Goal: Transaction & Acquisition: Purchase product/service

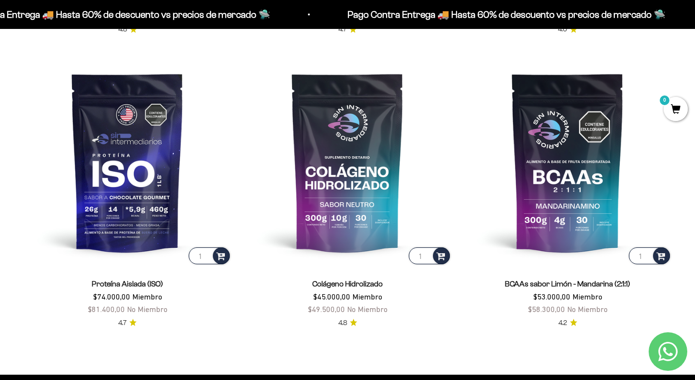
scroll to position [681, 0]
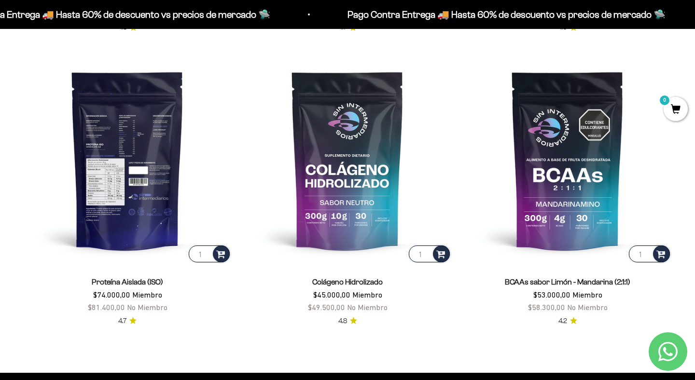
click at [168, 145] on img at bounding box center [127, 160] width 208 height 208
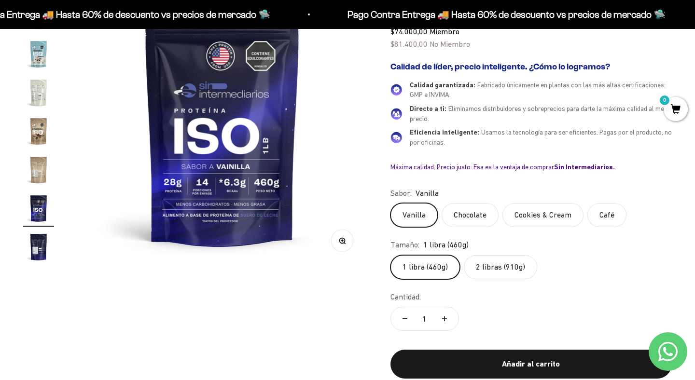
click at [500, 275] on label "2 libras (910g)" at bounding box center [500, 267] width 73 height 24
click at [390, 255] on input "2 libras (910g)" at bounding box center [390, 255] width 0 height 0
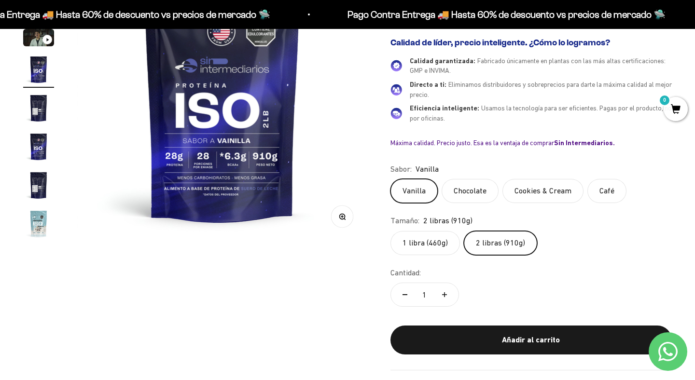
scroll to position [182, 0]
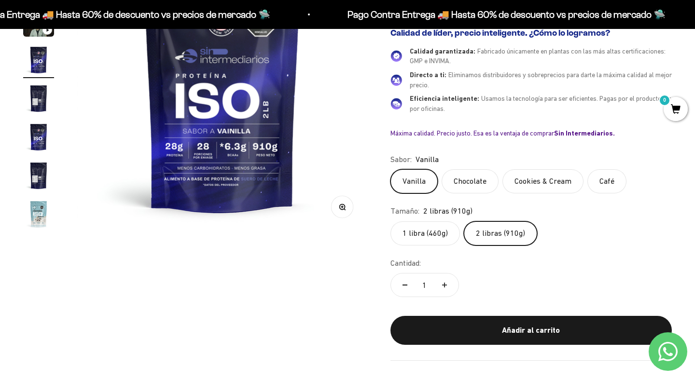
click at [441, 283] on button "Aumentar cantidad" at bounding box center [445, 285] width 28 height 23
type input "2"
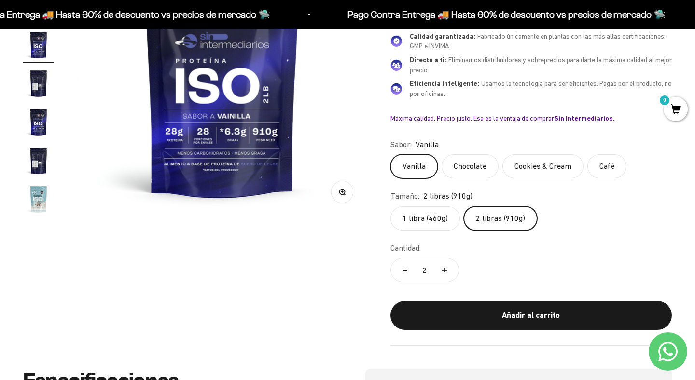
scroll to position [203, 0]
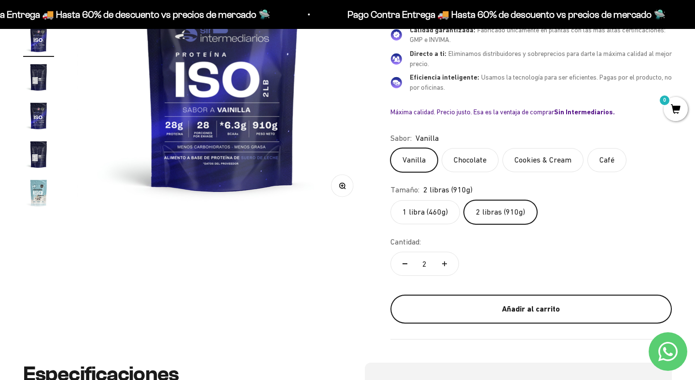
click at [532, 307] on div "Añadir al carrito" at bounding box center [531, 309] width 243 height 13
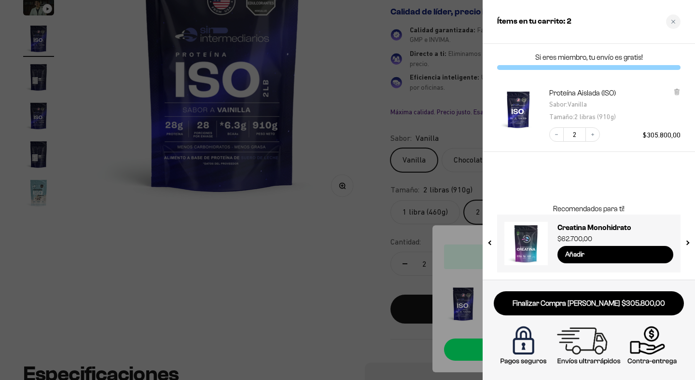
click at [415, 120] on div at bounding box center [347, 190] width 695 height 380
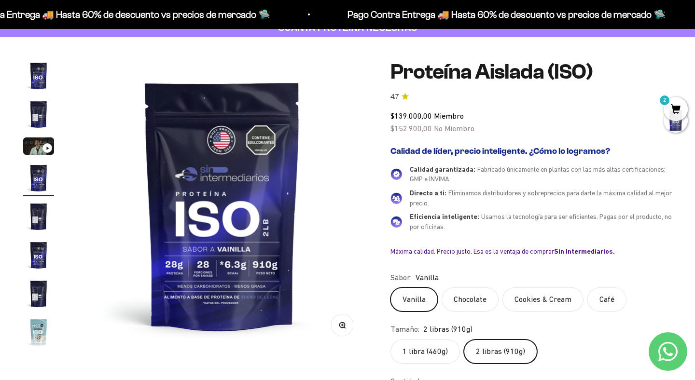
scroll to position [0, 0]
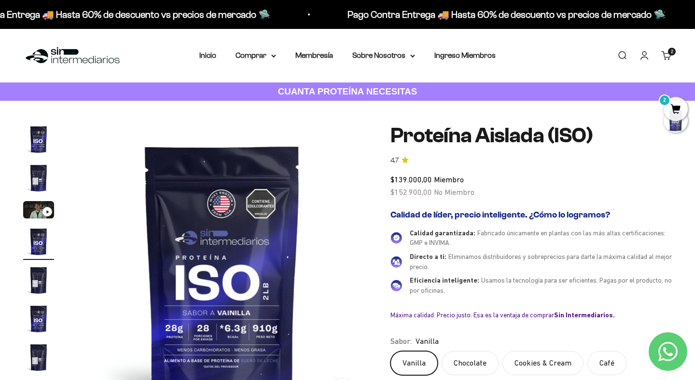
click at [645, 56] on link "Iniciar sesión" at bounding box center [644, 55] width 11 height 11
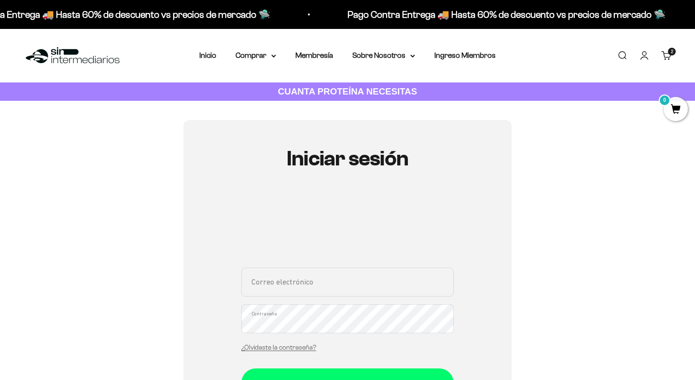
click at [276, 283] on input "Correo electrónico" at bounding box center [347, 282] width 212 height 29
type input "mariagmanriquen@gmail.com"
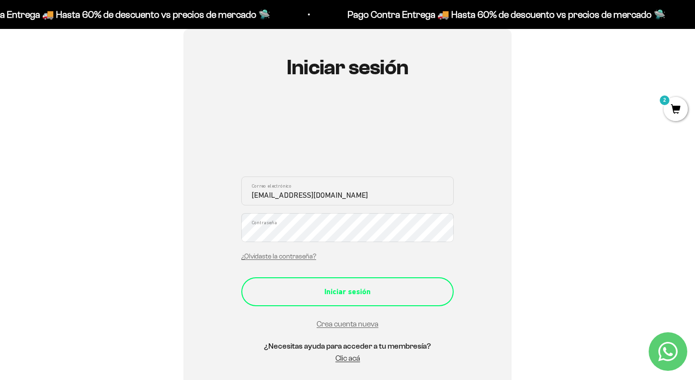
click at [334, 288] on div "Iniciar sesión" at bounding box center [348, 292] width 174 height 13
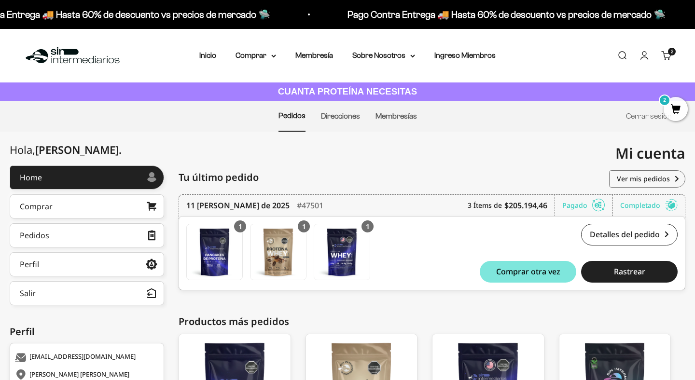
click at [680, 114] on span "2" at bounding box center [676, 109] width 24 height 24
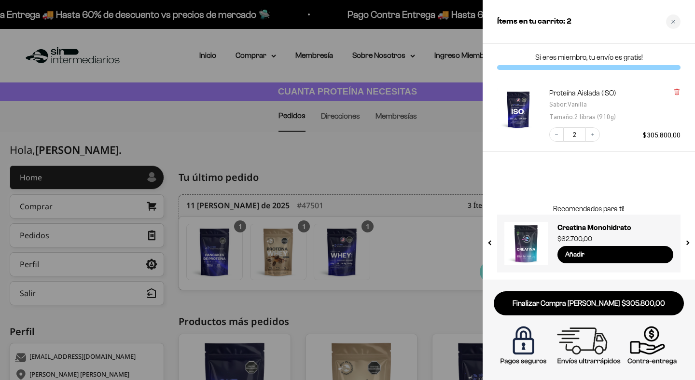
click at [675, 91] on icon at bounding box center [677, 92] width 4 height 5
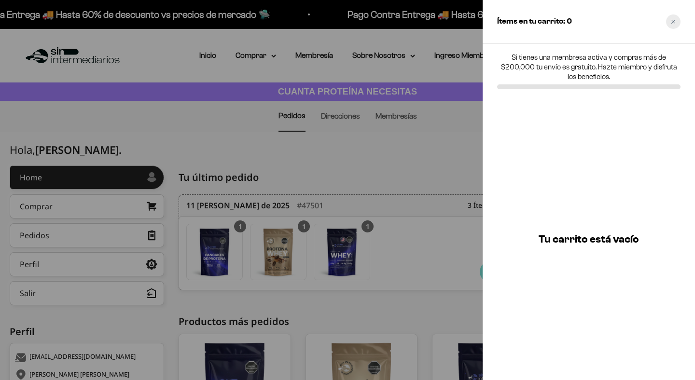
click at [674, 19] on div "Close cart" at bounding box center [673, 21] width 14 height 14
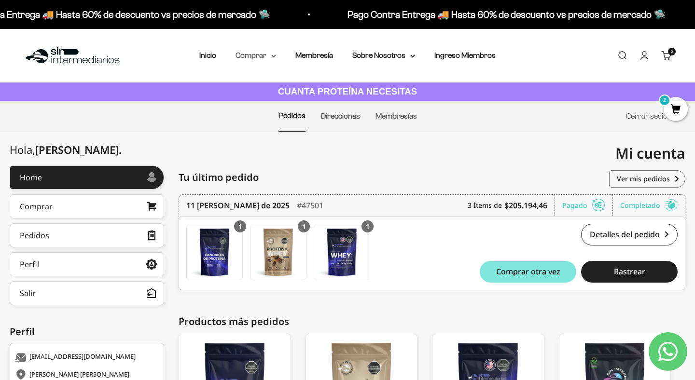
click at [261, 56] on summary "Comprar" at bounding box center [256, 55] width 41 height 13
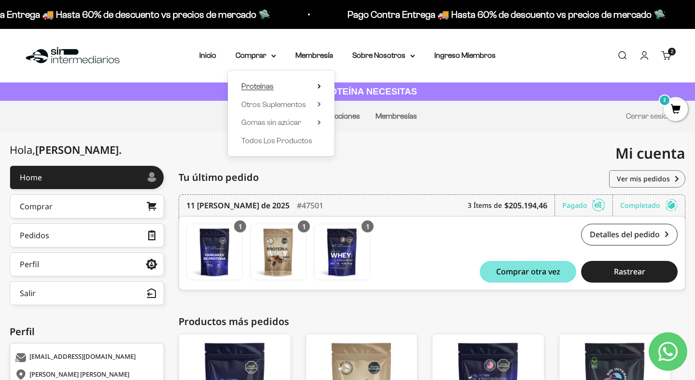
click at [261, 86] on span "Proteínas" at bounding box center [257, 86] width 32 height 8
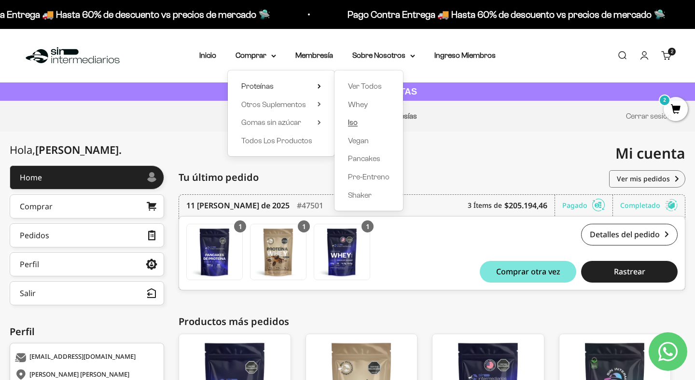
click at [352, 122] on span "Iso" at bounding box center [353, 122] width 10 height 8
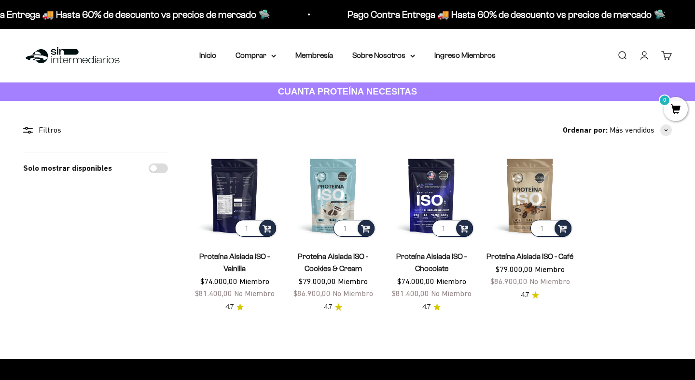
click at [252, 229] on input "1" at bounding box center [255, 228] width 41 height 17
click at [251, 210] on img at bounding box center [234, 195] width 87 height 87
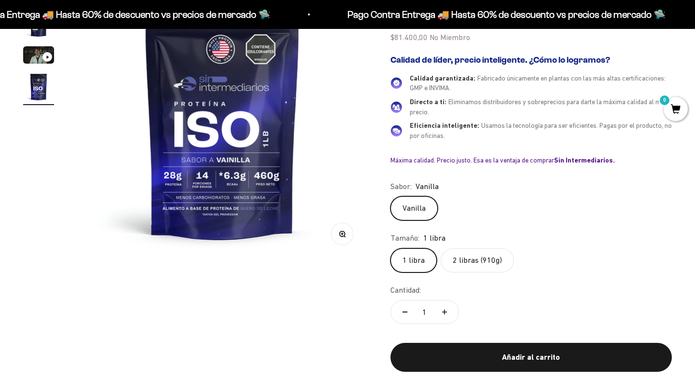
scroll to position [154, 0]
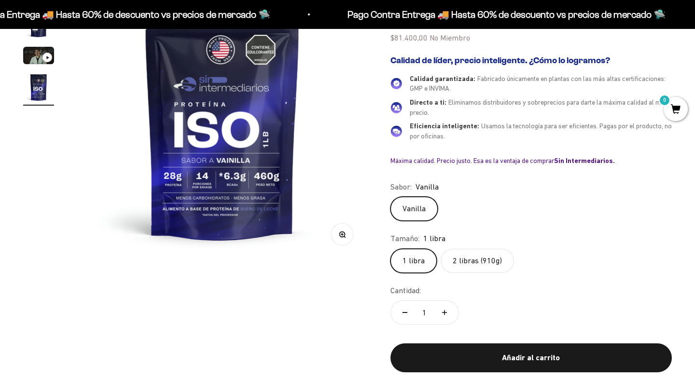
click at [456, 268] on label "2 libras (910g)" at bounding box center [477, 261] width 73 height 24
click at [390, 249] on input "2 libras (910g)" at bounding box center [390, 249] width 0 height 0
click at [448, 311] on button "Aumentar cantidad" at bounding box center [445, 312] width 28 height 23
type input "2"
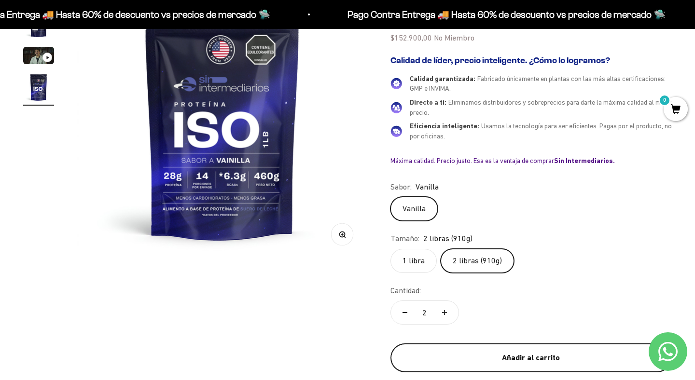
click at [459, 352] on div "Añadir al carrito" at bounding box center [531, 358] width 243 height 13
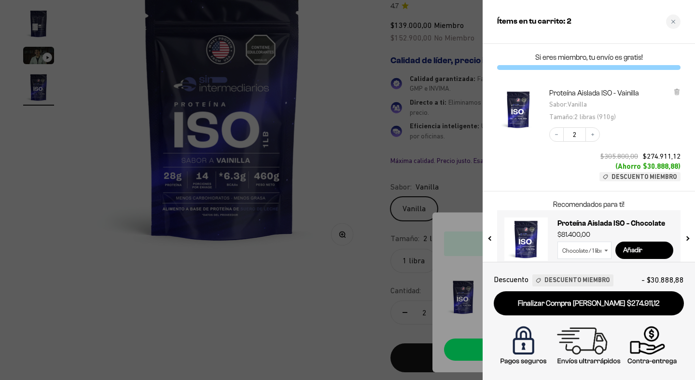
click at [380, 141] on div at bounding box center [347, 190] width 695 height 380
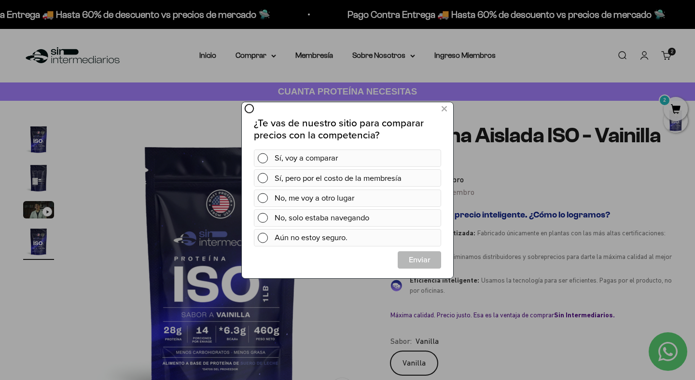
click at [335, 258] on div "Enviar Enviar Cerrar" at bounding box center [348, 259] width 188 height 17
click at [442, 106] on icon at bounding box center [444, 108] width 5 height 13
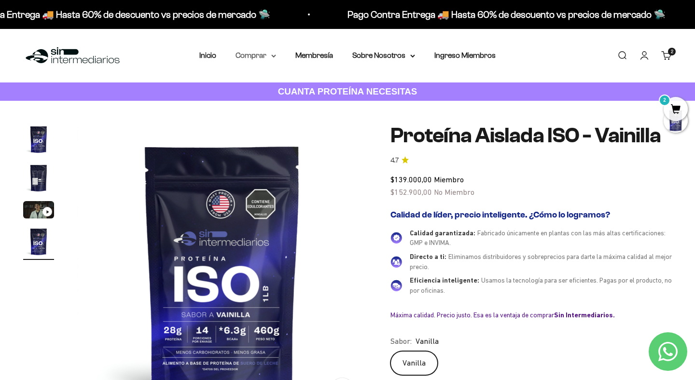
click at [256, 55] on summary "Comprar" at bounding box center [256, 55] width 41 height 13
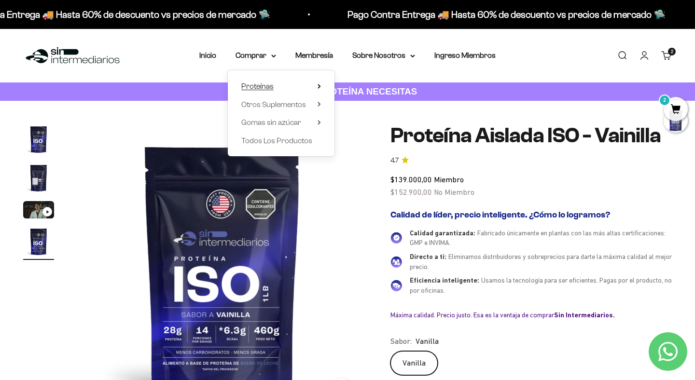
click at [260, 83] on span "Proteínas" at bounding box center [257, 86] width 32 height 8
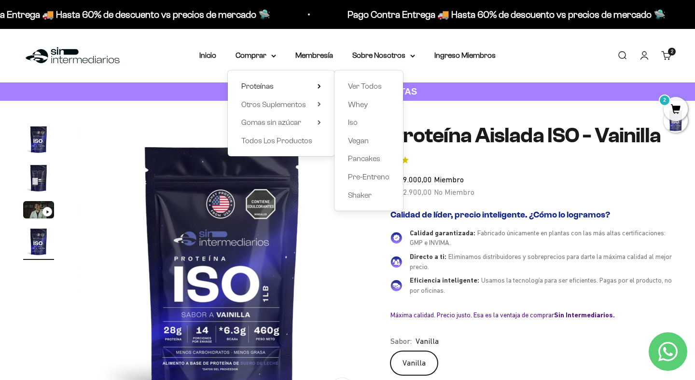
click at [372, 79] on div "Ver Todos Whey Iso Vegan Pancakes Pre-Entreno Shaker" at bounding box center [368, 140] width 69 height 140
click at [372, 83] on span "Ver Todos" at bounding box center [365, 86] width 34 height 8
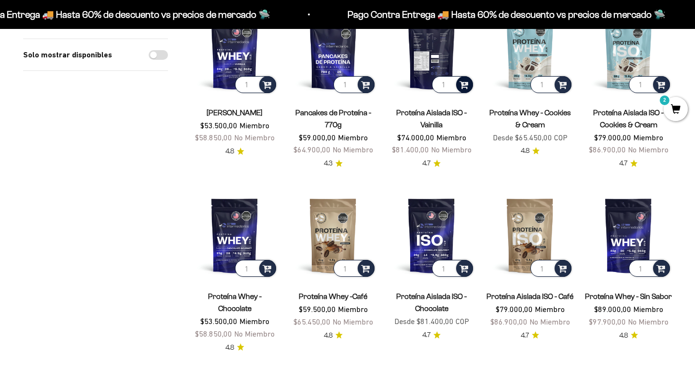
scroll to position [157, 0]
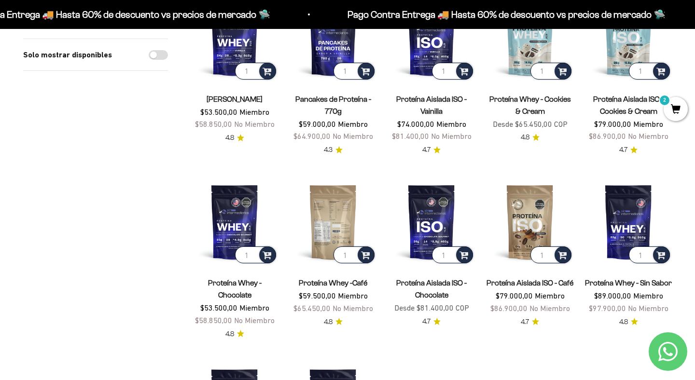
click at [333, 220] on img at bounding box center [333, 222] width 87 height 87
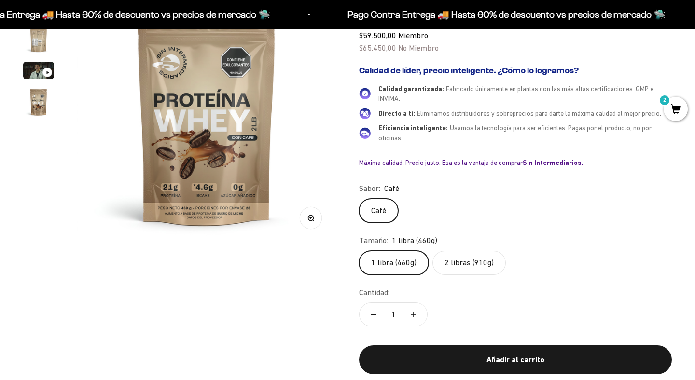
scroll to position [140, 0]
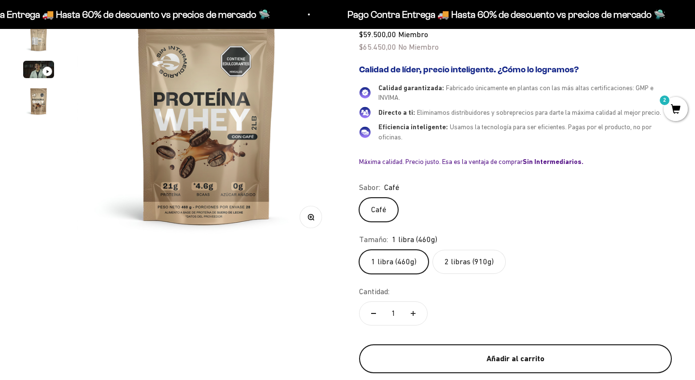
click at [453, 351] on button "Añadir al carrito" at bounding box center [515, 359] width 313 height 29
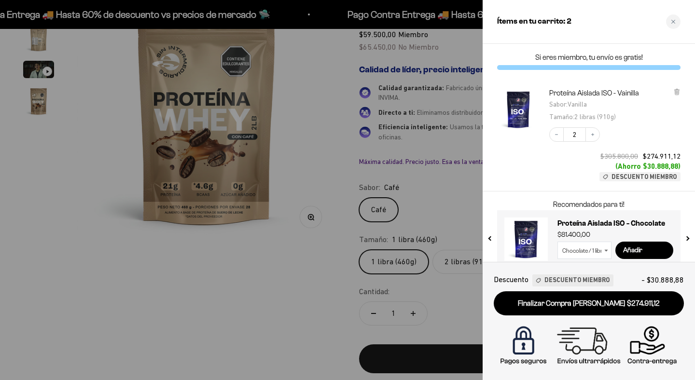
scroll to position [0, 0]
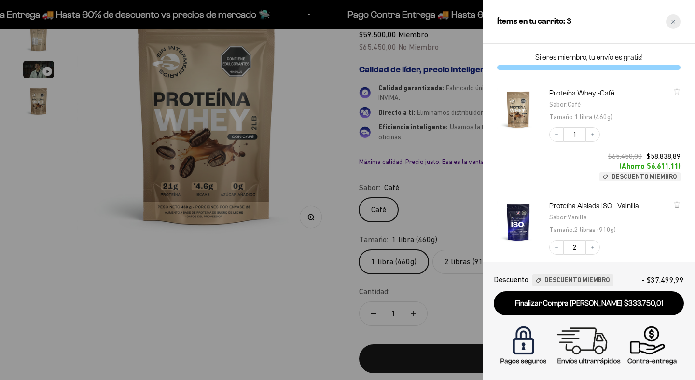
click at [668, 26] on div "Close cart" at bounding box center [673, 21] width 14 height 14
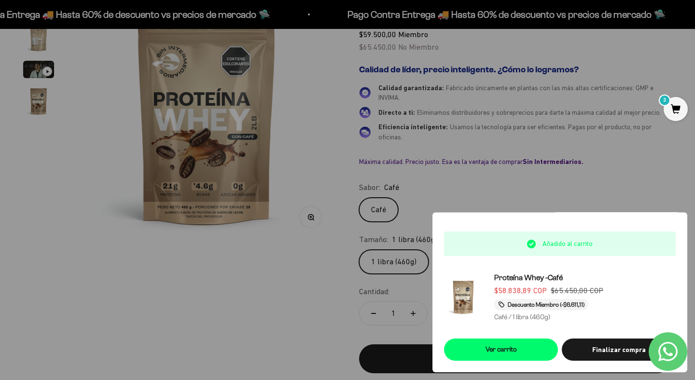
click at [547, 171] on div at bounding box center [347, 190] width 695 height 380
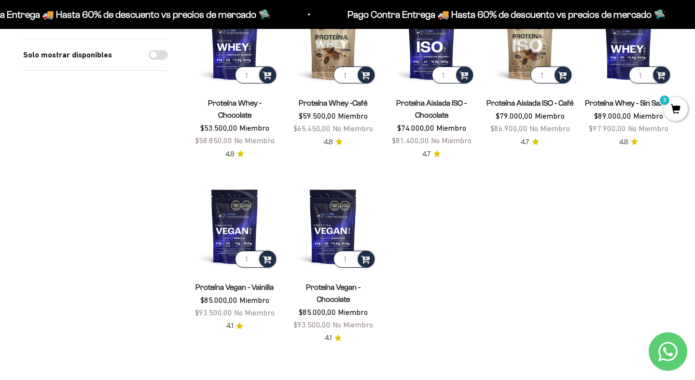
scroll to position [339, 0]
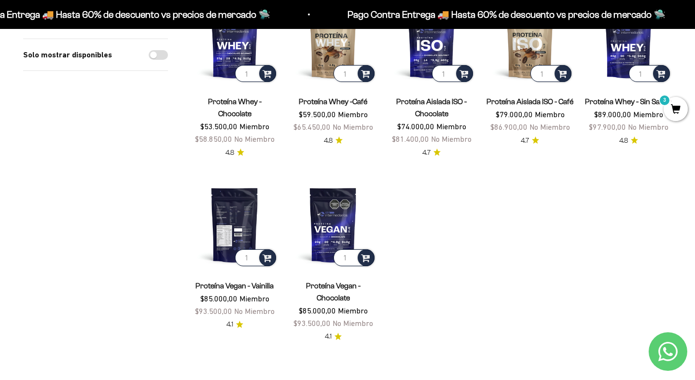
click at [249, 227] on img at bounding box center [234, 224] width 87 height 87
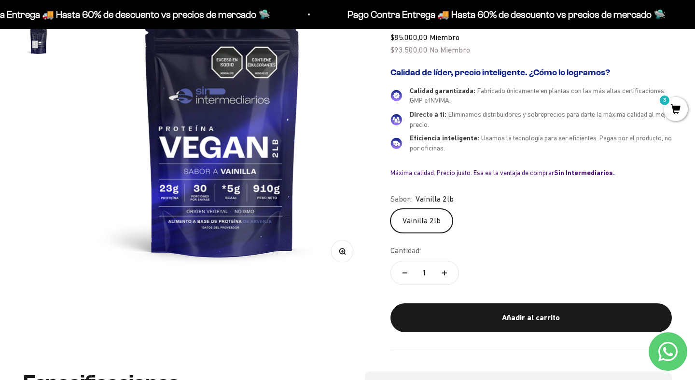
scroll to position [169, 0]
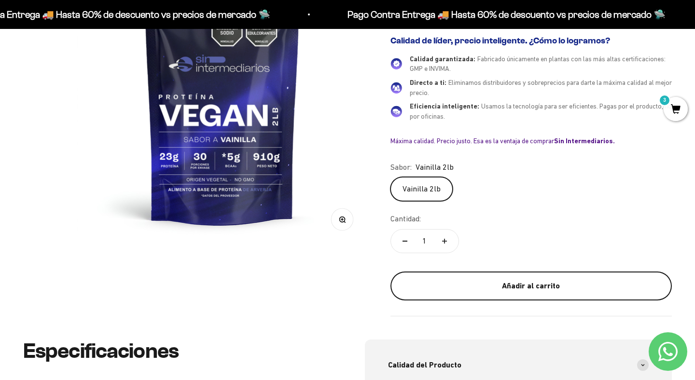
click at [472, 280] on div "Añadir al carrito" at bounding box center [531, 286] width 243 height 13
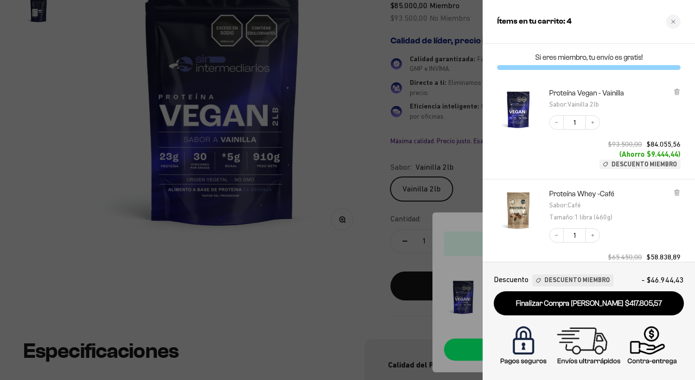
click at [375, 209] on div at bounding box center [347, 190] width 695 height 380
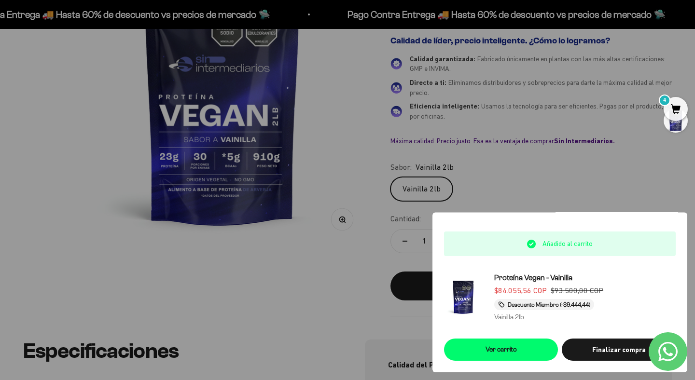
scroll to position [0, 0]
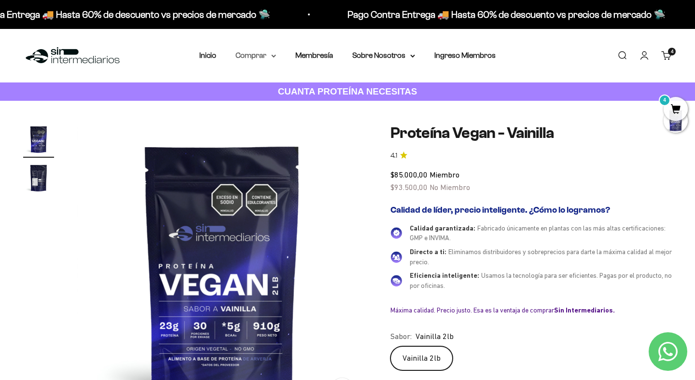
click at [265, 55] on summary "Comprar" at bounding box center [256, 55] width 41 height 13
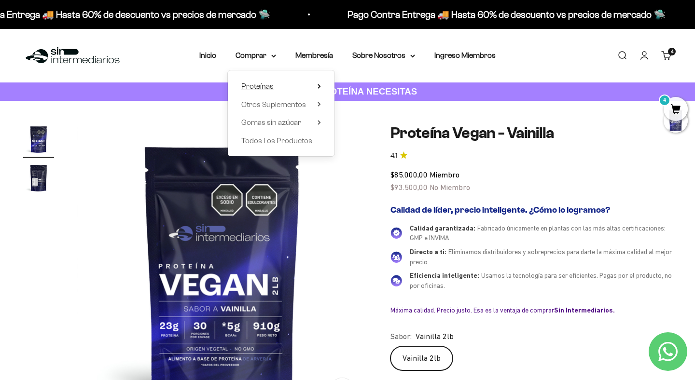
click at [261, 83] on span "Proteínas" at bounding box center [257, 86] width 32 height 8
click at [267, 103] on span "Otros Suplementos" at bounding box center [273, 104] width 65 height 8
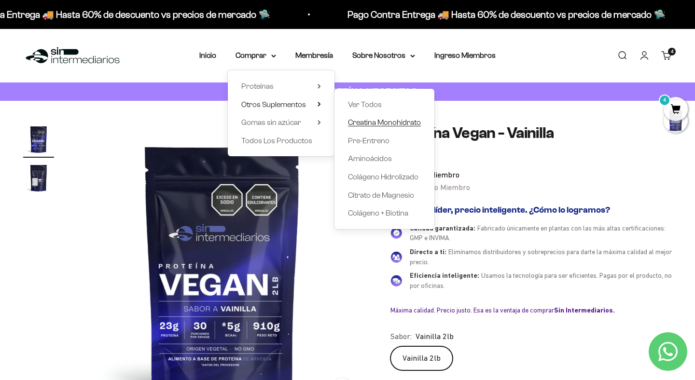
click at [370, 122] on span "Creatina Monohidrato" at bounding box center [384, 122] width 73 height 8
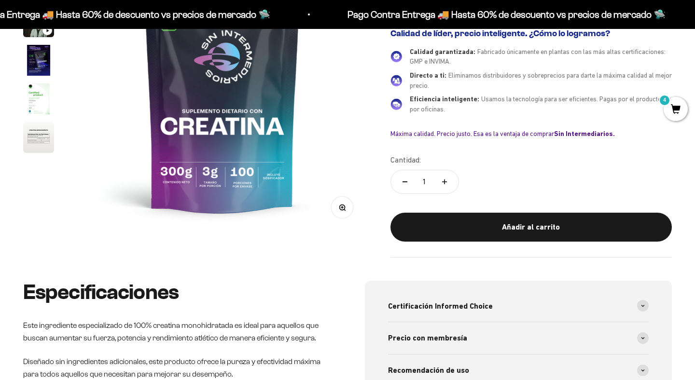
click at [444, 182] on icon "Aumentar cantidad" at bounding box center [444, 182] width 5 height 5
type input "3"
click at [454, 210] on safe-sticky "Creatina Monohidrato 4.7 $57.000,00 Miembro $62.700,00 No Miembro Calidad de lí…" at bounding box center [530, 100] width 281 height 315
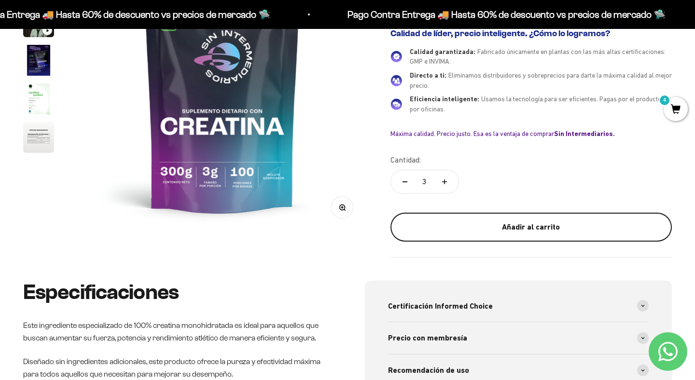
click at [462, 224] on div "Añadir al carrito" at bounding box center [531, 227] width 243 height 13
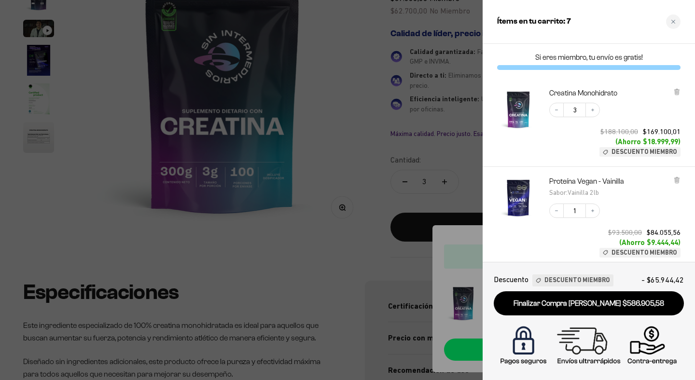
click at [441, 135] on div at bounding box center [347, 190] width 695 height 380
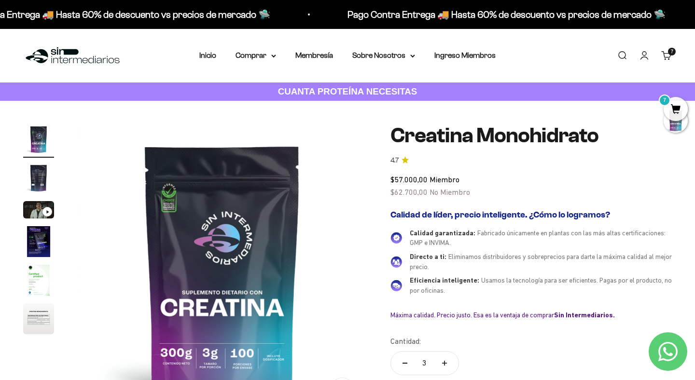
click at [676, 104] on span "7" at bounding box center [676, 109] width 24 height 24
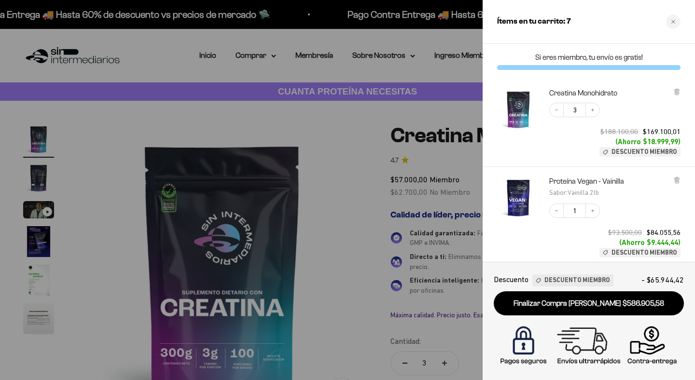
click at [423, 133] on div at bounding box center [347, 190] width 695 height 380
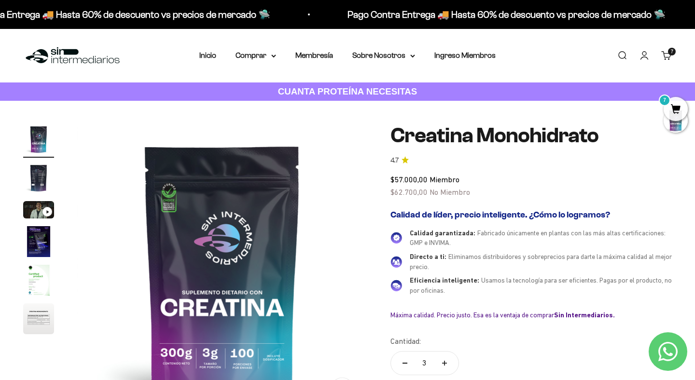
click at [665, 55] on link "Carrito 7" at bounding box center [666, 55] width 11 height 11
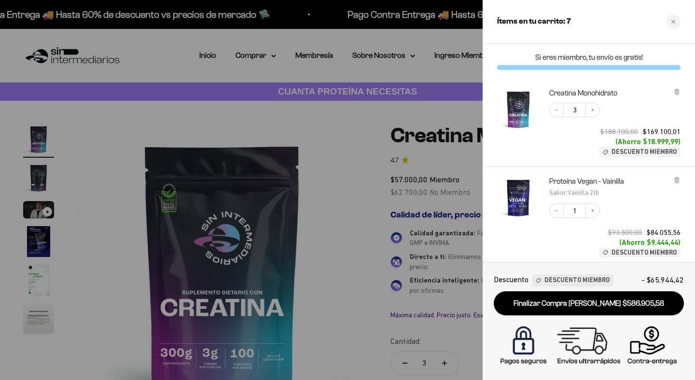
scroll to position [316, 0]
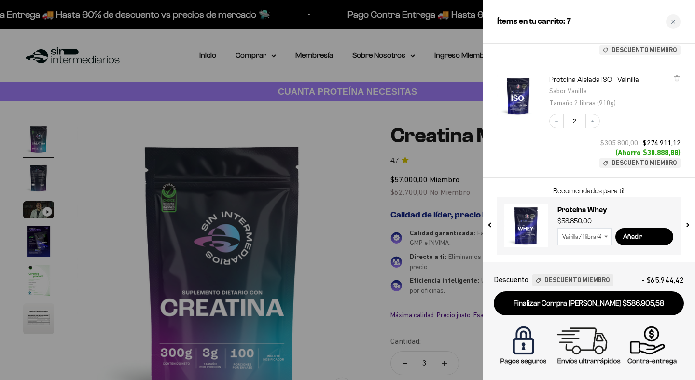
click at [358, 222] on div at bounding box center [347, 190] width 695 height 380
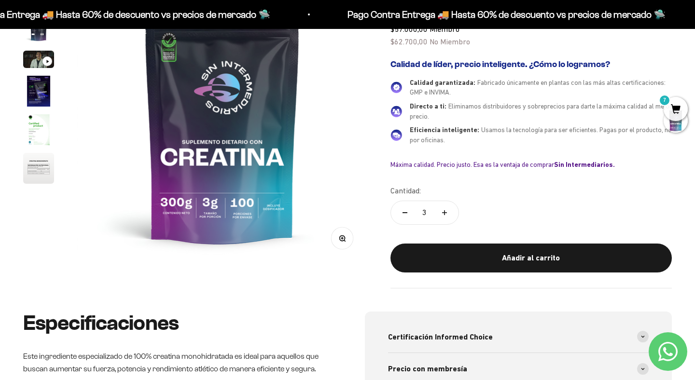
scroll to position [0, 0]
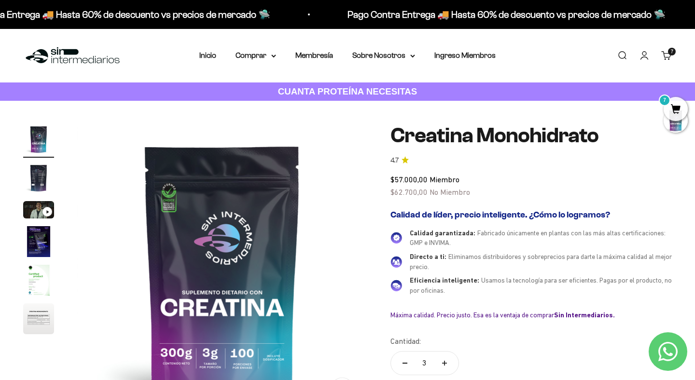
click at [669, 55] on div "7" at bounding box center [672, 52] width 8 height 8
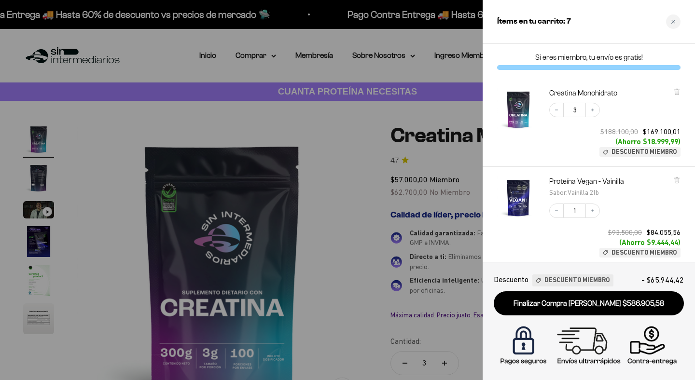
click at [386, 265] on div at bounding box center [347, 190] width 695 height 380
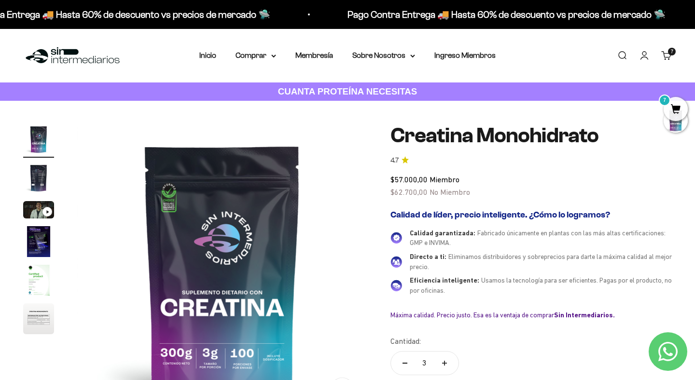
click at [665, 54] on link "Carrito 7" at bounding box center [666, 55] width 11 height 11
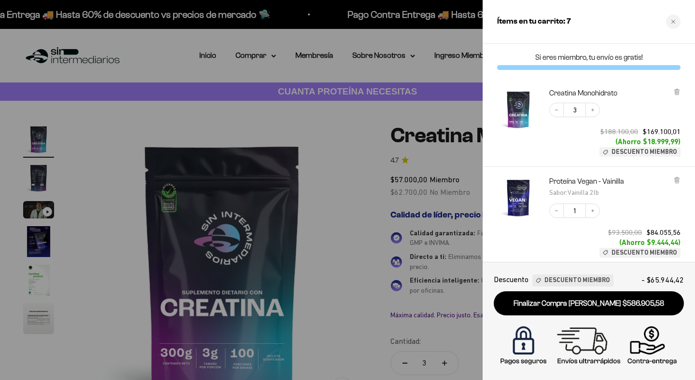
click at [413, 179] on div at bounding box center [347, 190] width 695 height 380
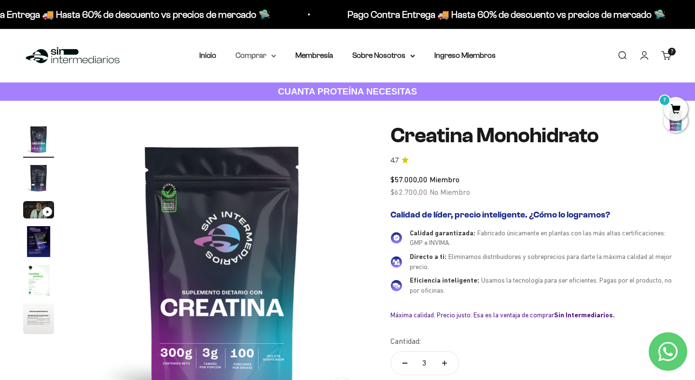
click at [264, 52] on summary "Comprar" at bounding box center [256, 55] width 41 height 13
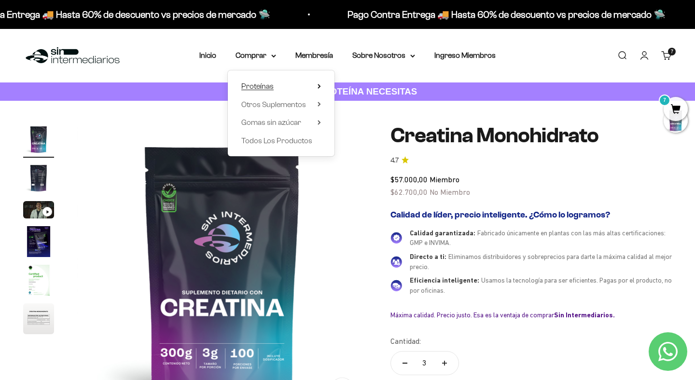
click at [262, 87] on span "Proteínas" at bounding box center [257, 86] width 32 height 8
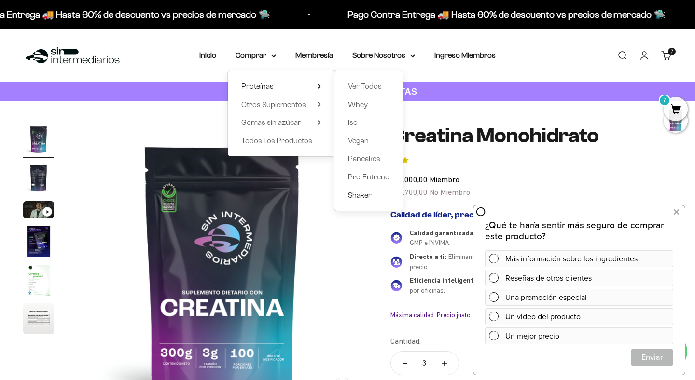
click at [362, 190] on span "Shaker" at bounding box center [360, 195] width 24 height 13
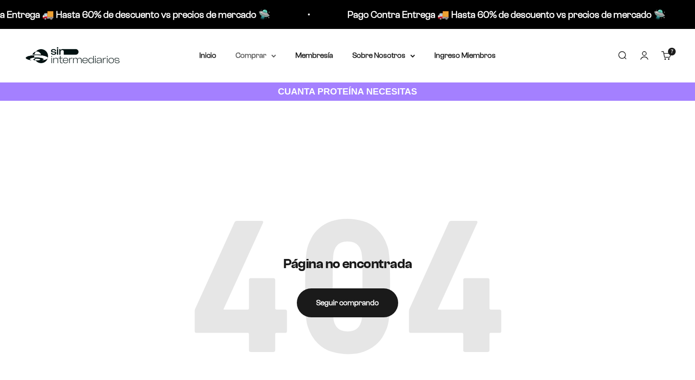
click at [266, 53] on summary "Comprar" at bounding box center [256, 55] width 41 height 13
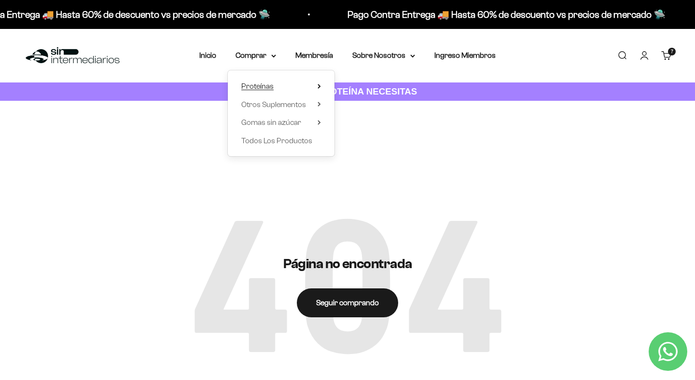
click at [266, 84] on span "Proteínas" at bounding box center [257, 86] width 32 height 8
click at [358, 102] on span "Whey" at bounding box center [358, 104] width 20 height 8
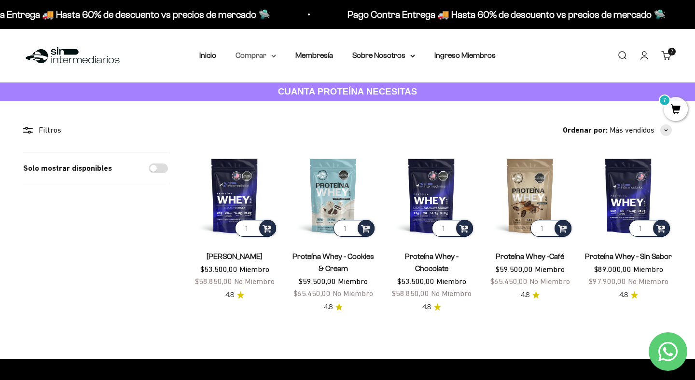
click at [256, 58] on summary "Comprar" at bounding box center [256, 55] width 41 height 13
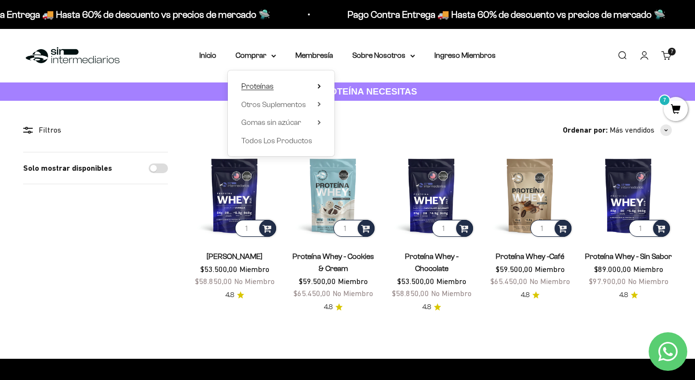
click at [270, 87] on span "Proteínas" at bounding box center [257, 86] width 32 height 8
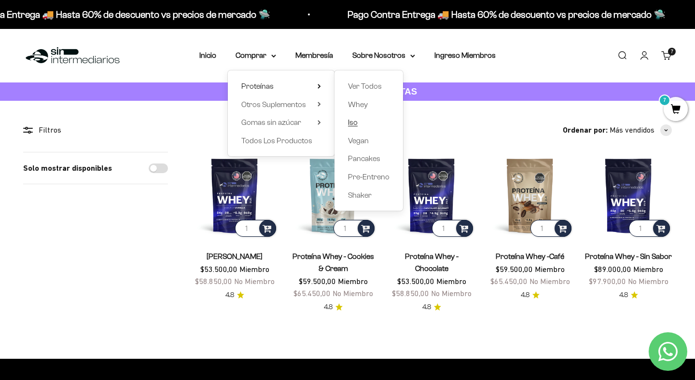
click at [365, 123] on link "Iso" at bounding box center [369, 122] width 42 height 13
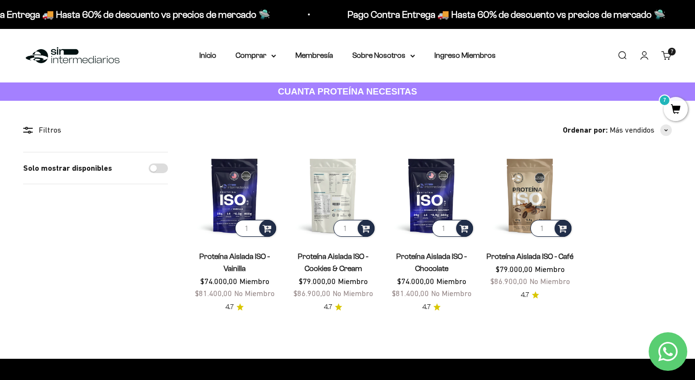
click at [345, 185] on img at bounding box center [333, 195] width 87 height 87
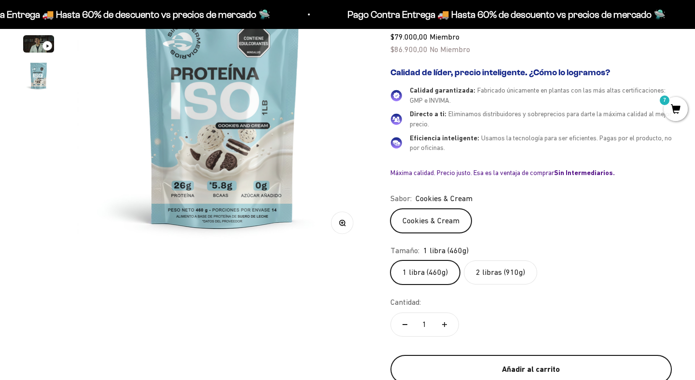
click at [458, 358] on button "Añadir al carrito" at bounding box center [530, 369] width 281 height 29
